Goal: Find specific page/section: Find specific page/section

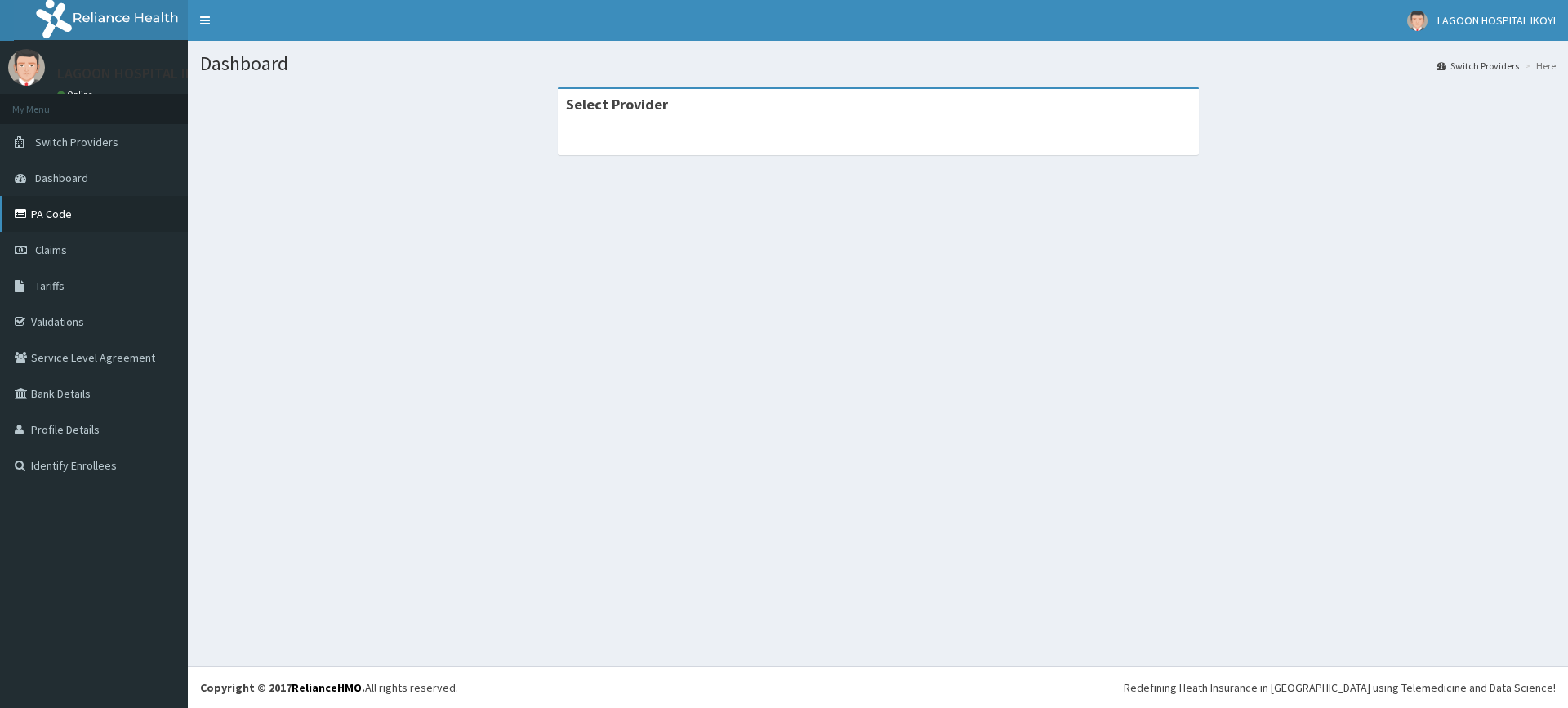
click at [99, 213] on link "PA Code" at bounding box center [94, 214] width 188 height 36
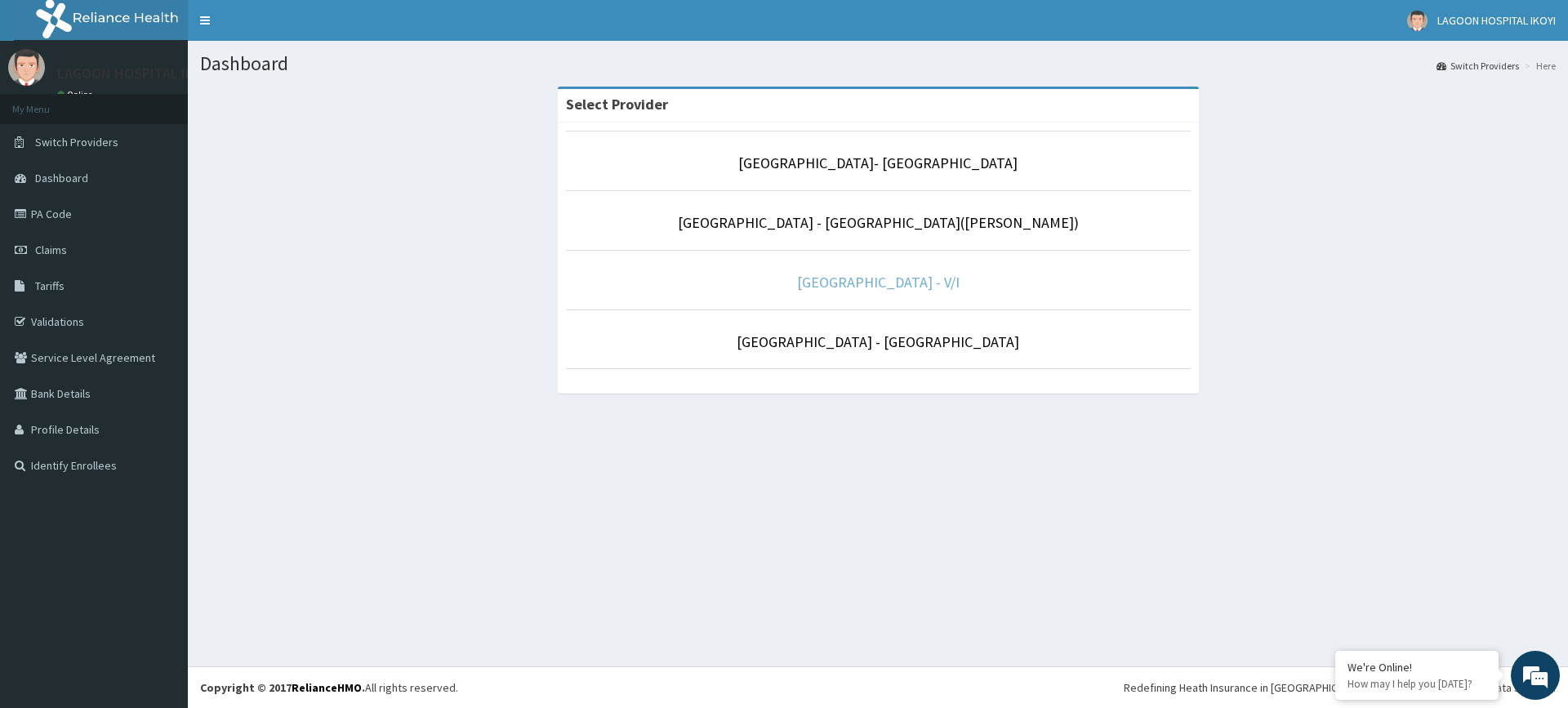
click at [926, 273] on link "[GEOGRAPHIC_DATA] - V/I" at bounding box center [878, 282] width 163 height 19
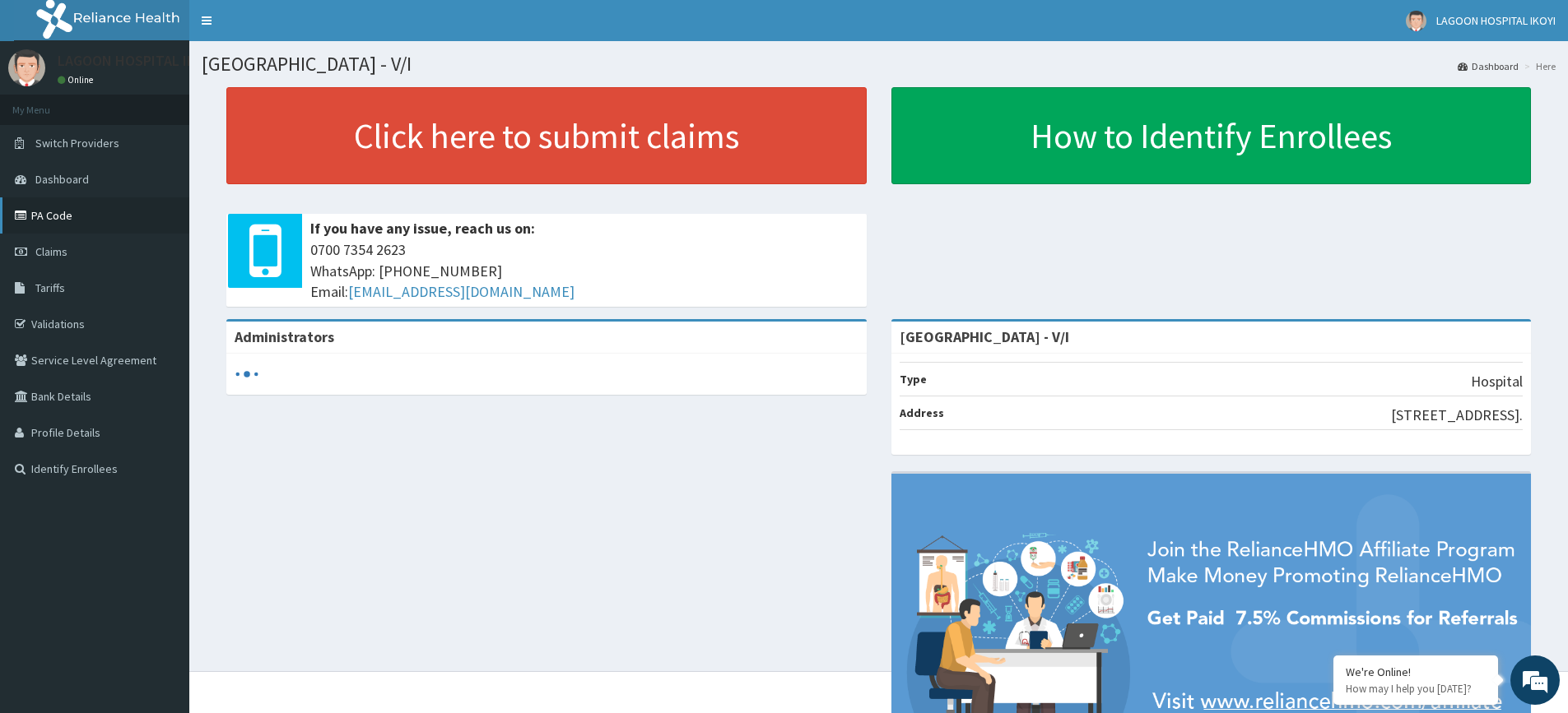
drag, startPoint x: 60, startPoint y: 207, endPoint x: 69, endPoint y: 207, distance: 9.0
click at [61, 207] on link "PA Code" at bounding box center [95, 215] width 190 height 36
